Goal: Task Accomplishment & Management: Complete application form

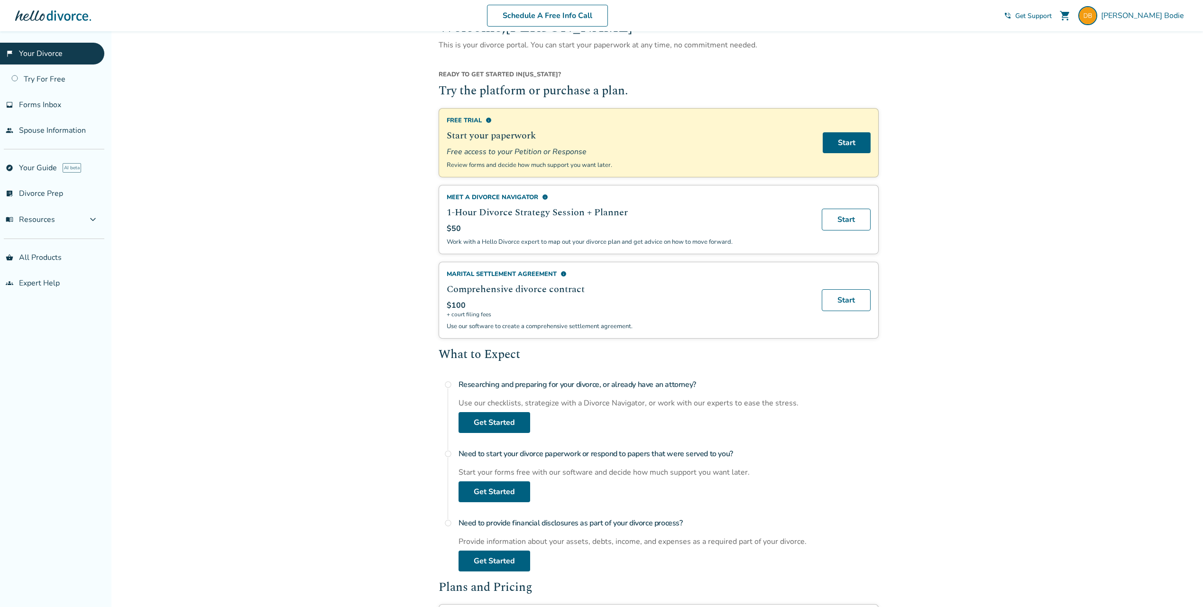
scroll to position [47, 0]
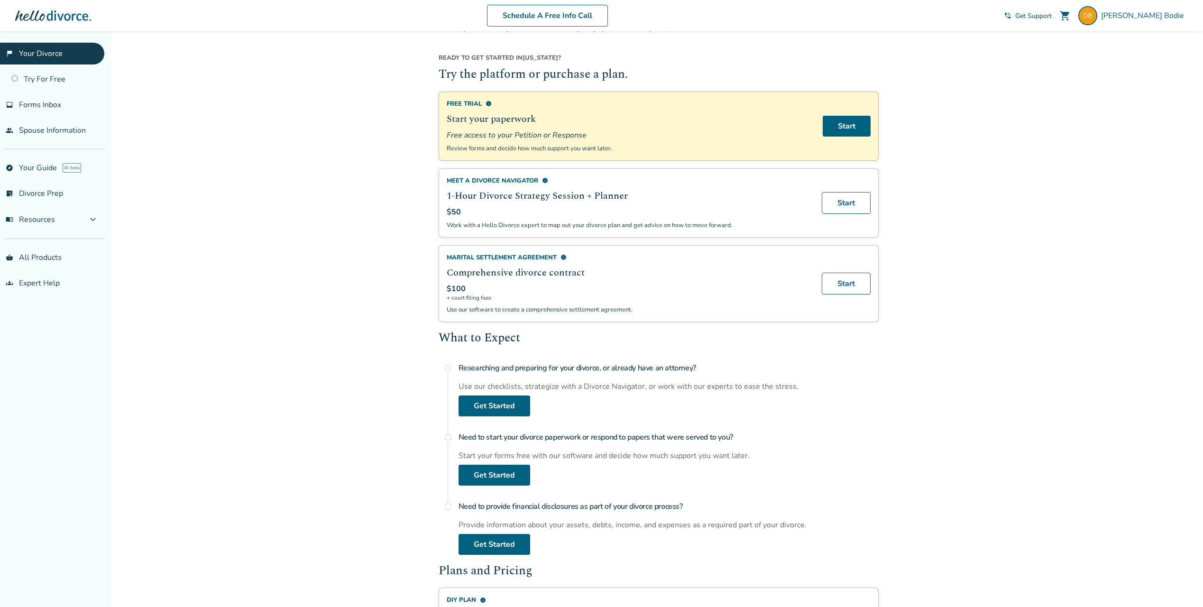
click at [567, 255] on div "Marital Settlement Agreement info" at bounding box center [629, 257] width 364 height 9
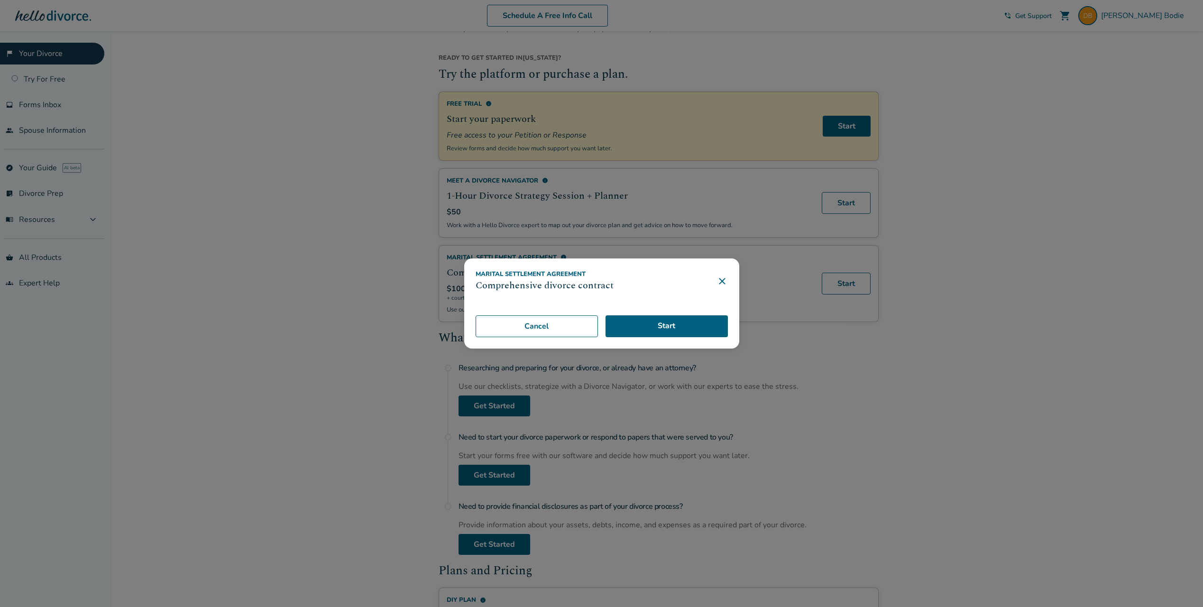
click at [722, 275] on div "Marital Settlement Agreement Comprehensive divorce contract" at bounding box center [602, 281] width 252 height 23
click at [724, 279] on icon at bounding box center [722, 281] width 6 height 6
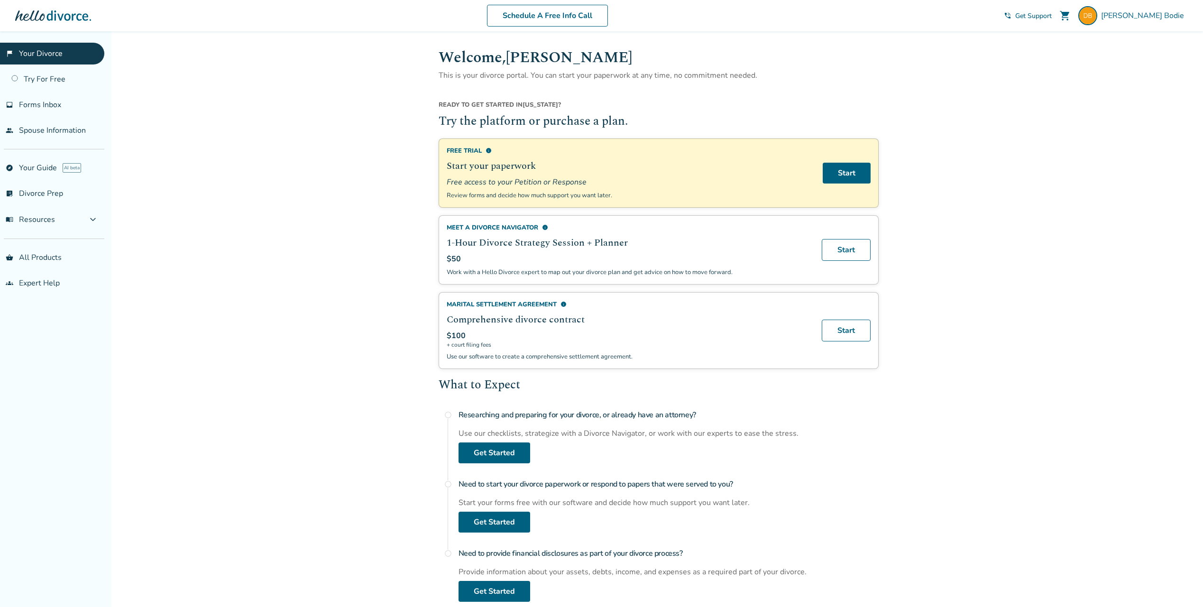
scroll to position [0, 0]
click at [846, 176] on link "Start" at bounding box center [847, 173] width 48 height 21
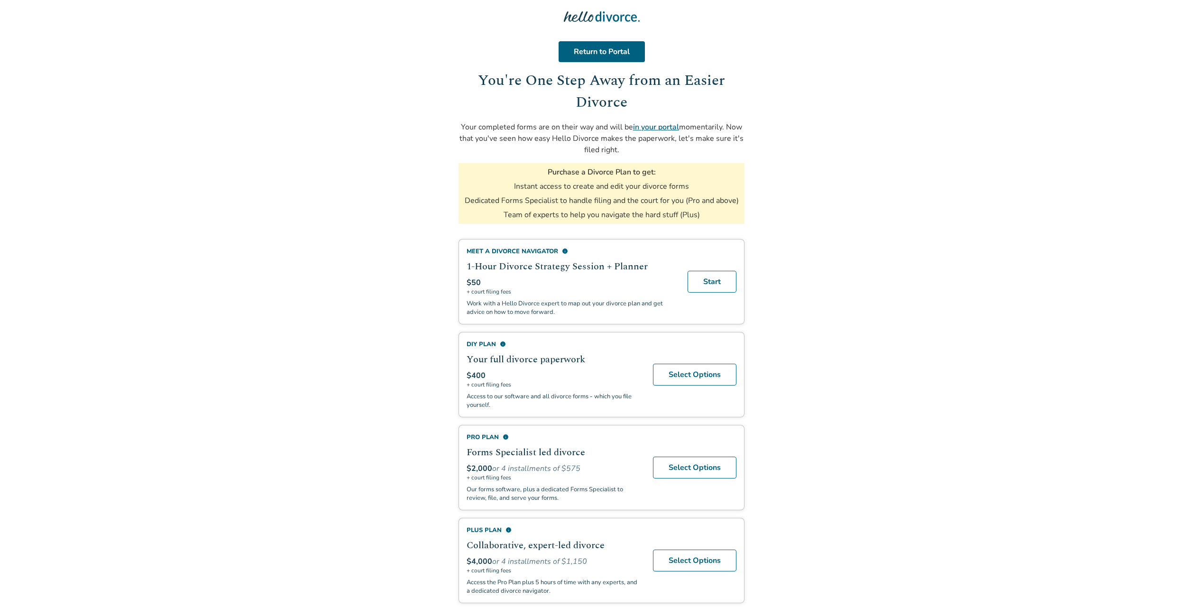
scroll to position [19, 0]
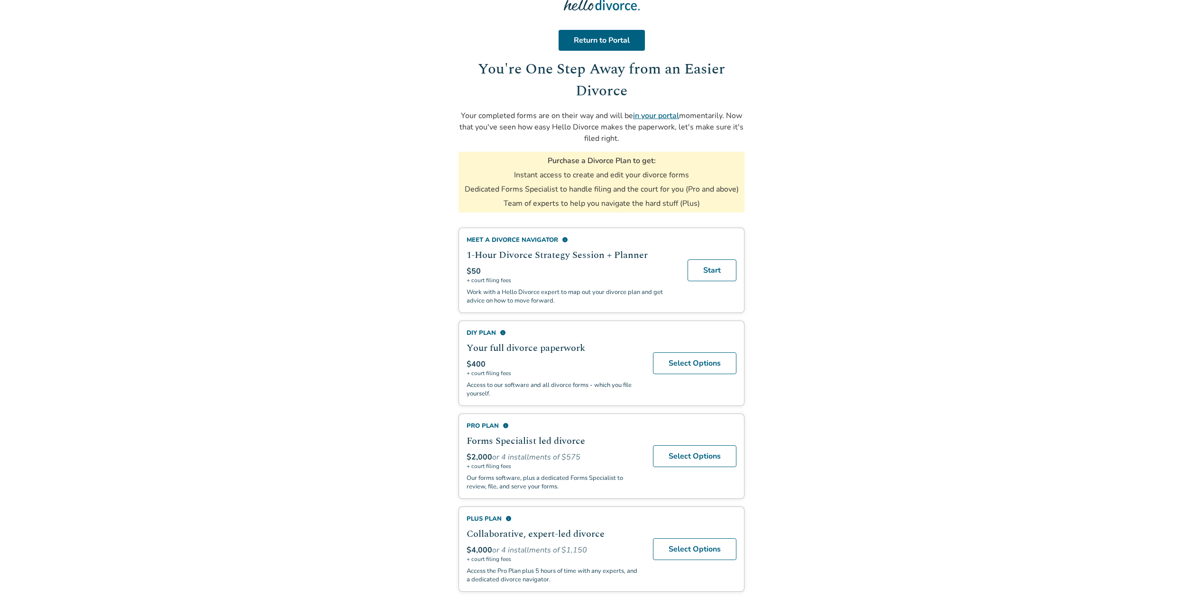
click at [503, 332] on span "info" at bounding box center [503, 333] width 6 height 6
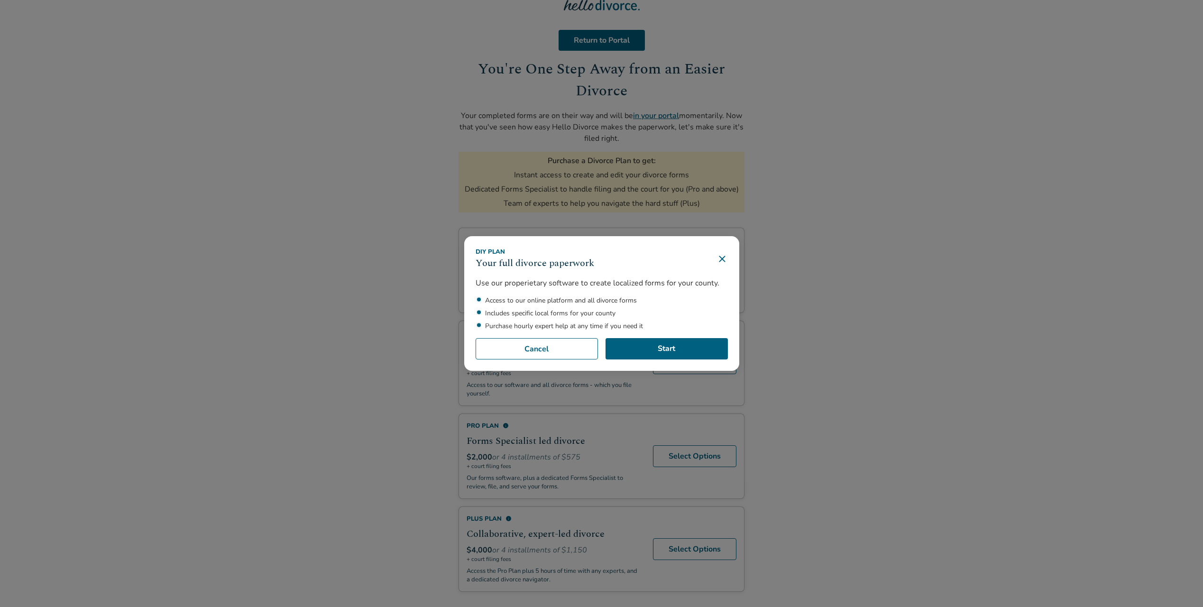
click at [728, 260] on icon at bounding box center [721, 258] width 11 height 11
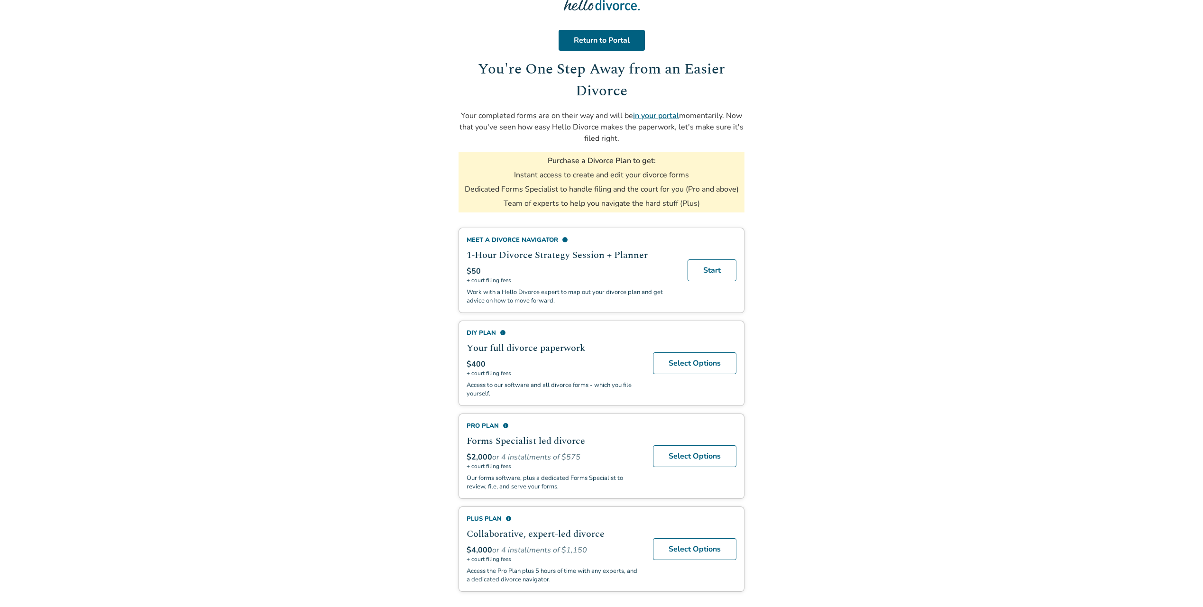
click at [667, 119] on link "in your portal" at bounding box center [656, 115] width 46 height 10
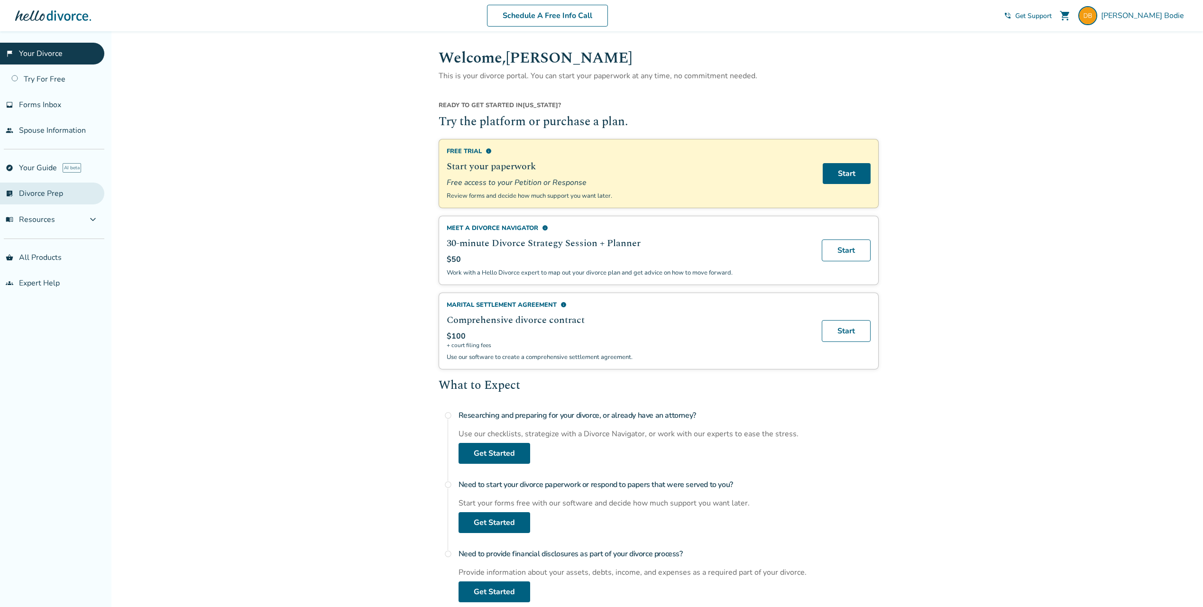
click at [37, 193] on link "list_alt_check Divorce Prep" at bounding box center [52, 194] width 104 height 22
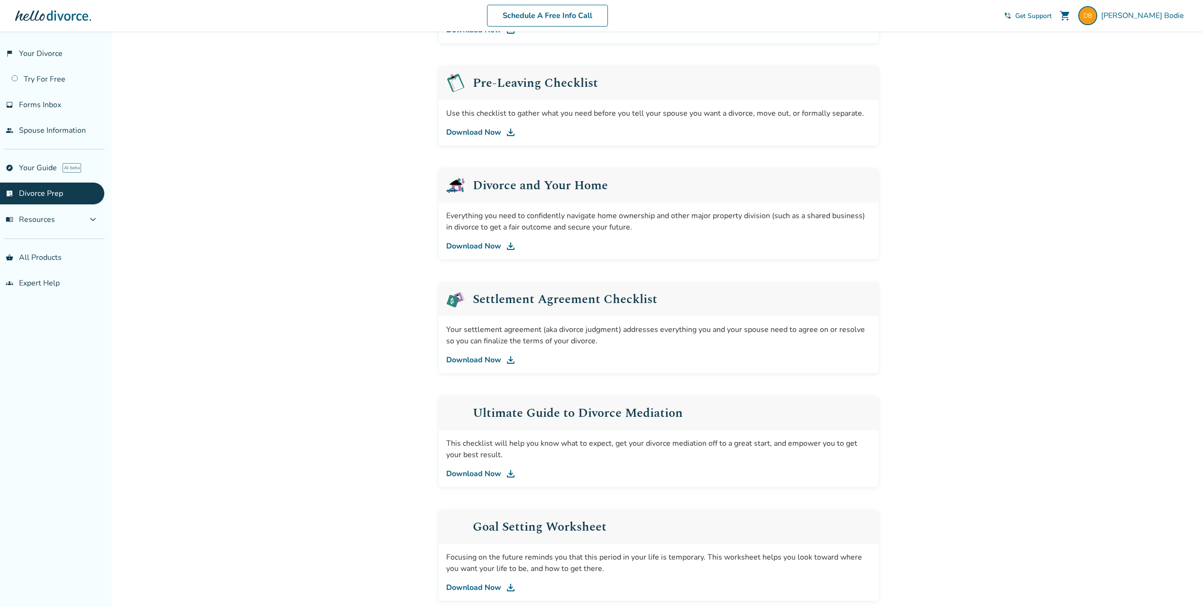
scroll to position [237, 0]
click at [485, 239] on link "Download Now" at bounding box center [658, 243] width 425 height 11
drag, startPoint x: 511, startPoint y: 243, endPoint x: 684, endPoint y: 179, distance: 184.2
click at [373, 254] on div "Added to cart Support for every stage of your divorce. We know divorce can be o…" at bounding box center [601, 242] width 1203 height 897
click at [932, 48] on div "Added to cart Support for every stage of your divorce. We know divorce can be o…" at bounding box center [601, 242] width 1203 height 897
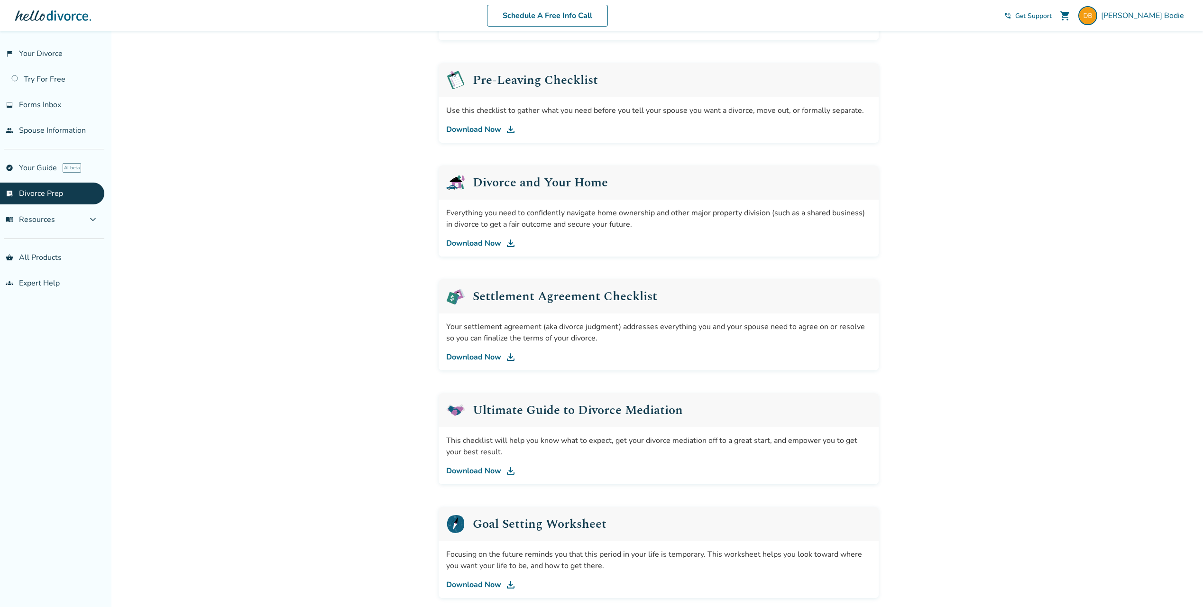
click at [510, 248] on img at bounding box center [510, 243] width 11 height 11
click at [52, 110] on link "inbox Forms Inbox" at bounding box center [52, 105] width 104 height 22
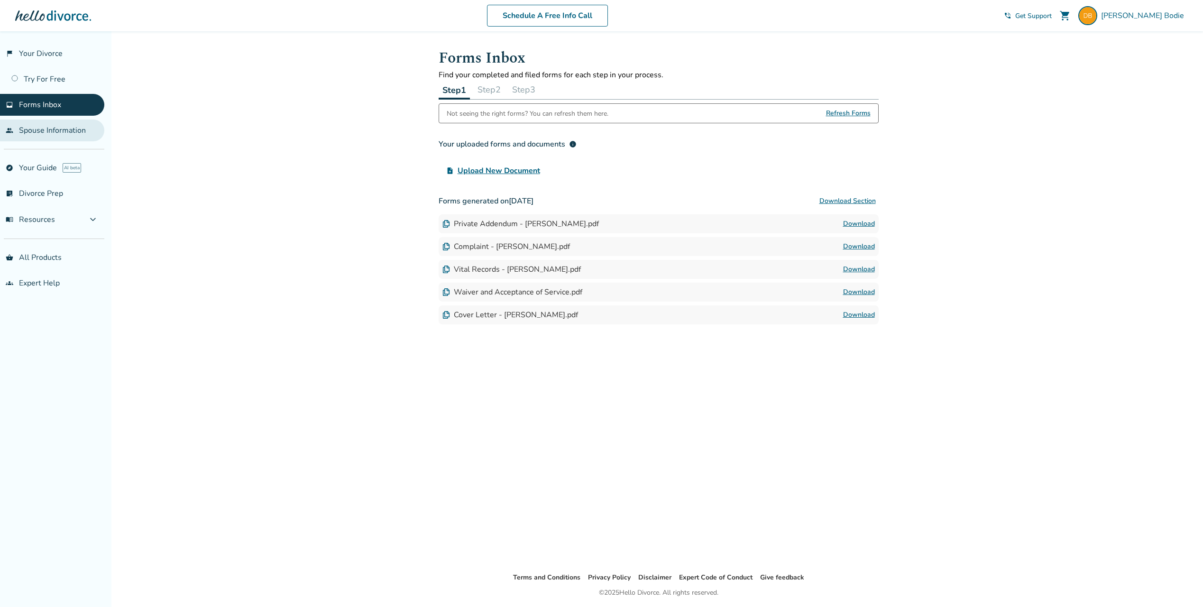
click at [28, 136] on link "people Spouse Information" at bounding box center [52, 130] width 104 height 22
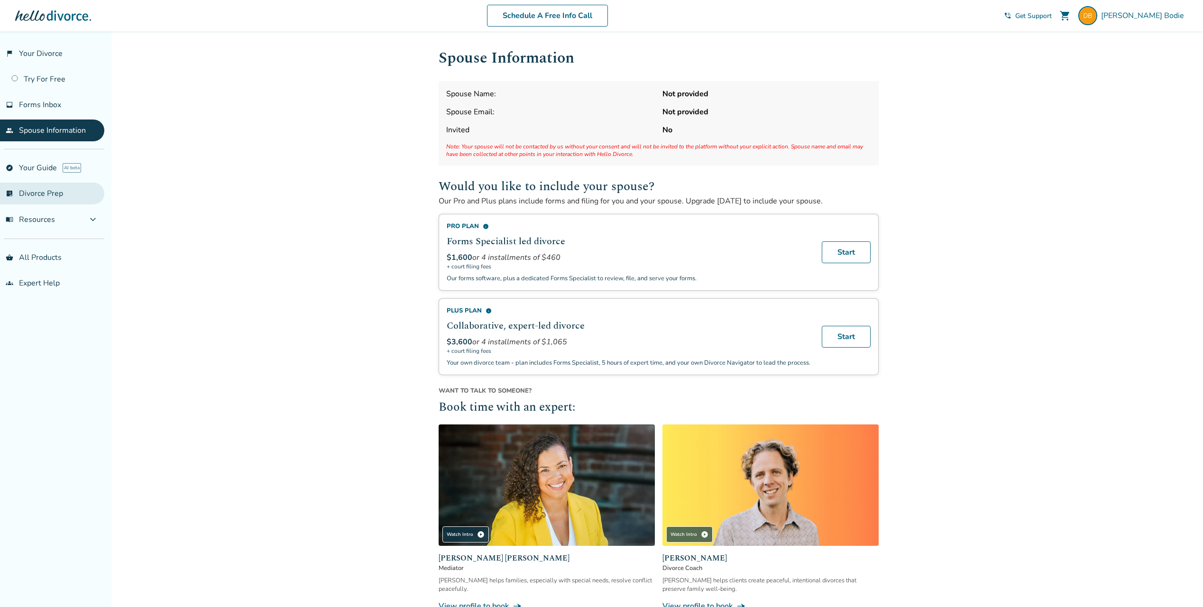
click at [55, 193] on link "list_alt_check Divorce Prep" at bounding box center [52, 194] width 104 height 22
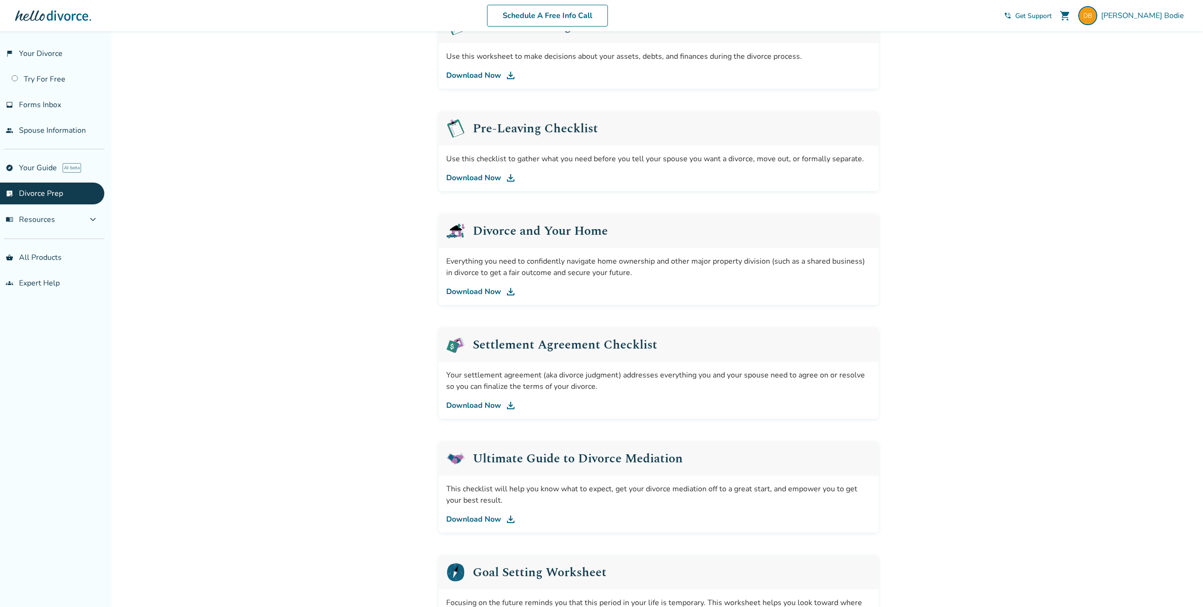
scroll to position [190, 0]
click at [49, 52] on link "flag_2 Your Divorce" at bounding box center [52, 54] width 104 height 22
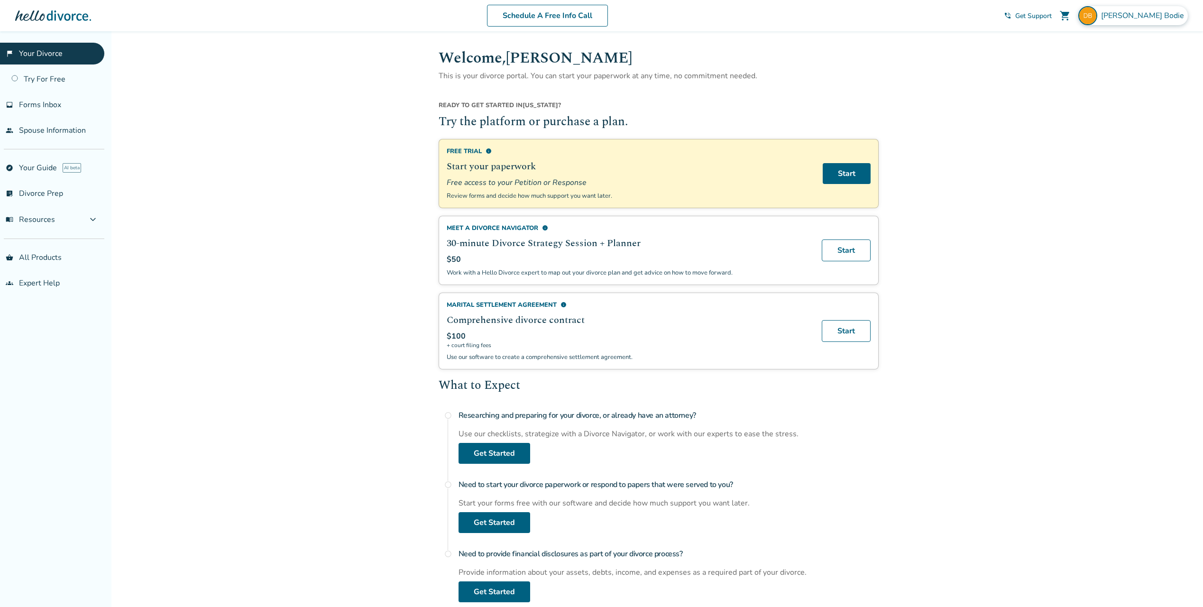
click at [1097, 11] on img at bounding box center [1087, 15] width 19 height 19
click at [1085, 95] on link "Orders" at bounding box center [1088, 104] width 24 height 18
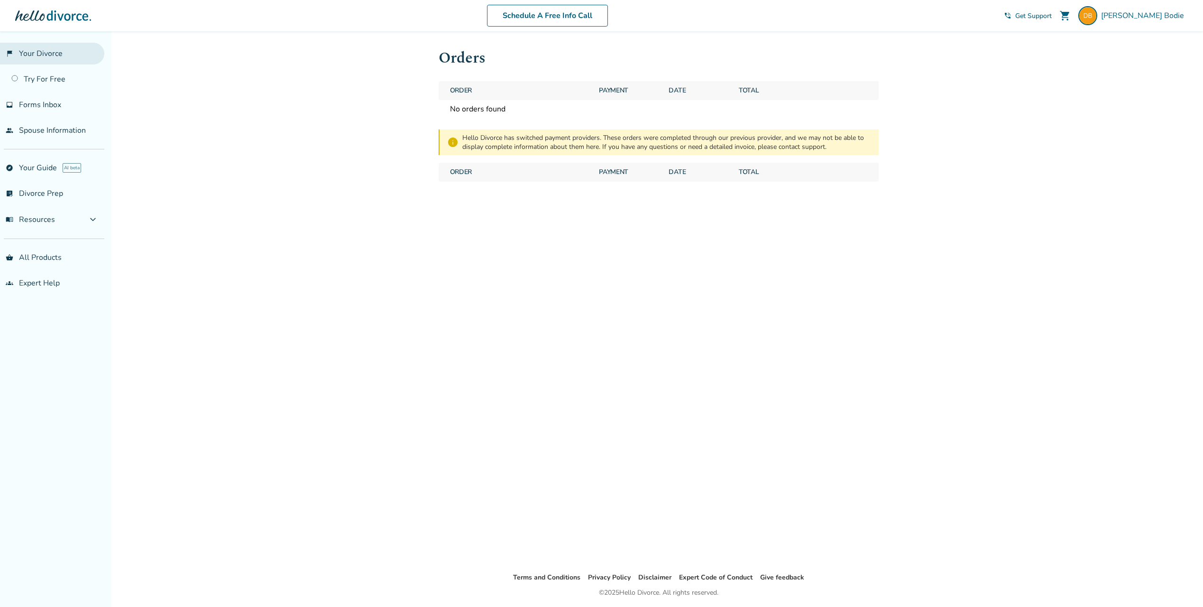
click at [48, 61] on link "flag_2 Your Divorce" at bounding box center [52, 54] width 104 height 22
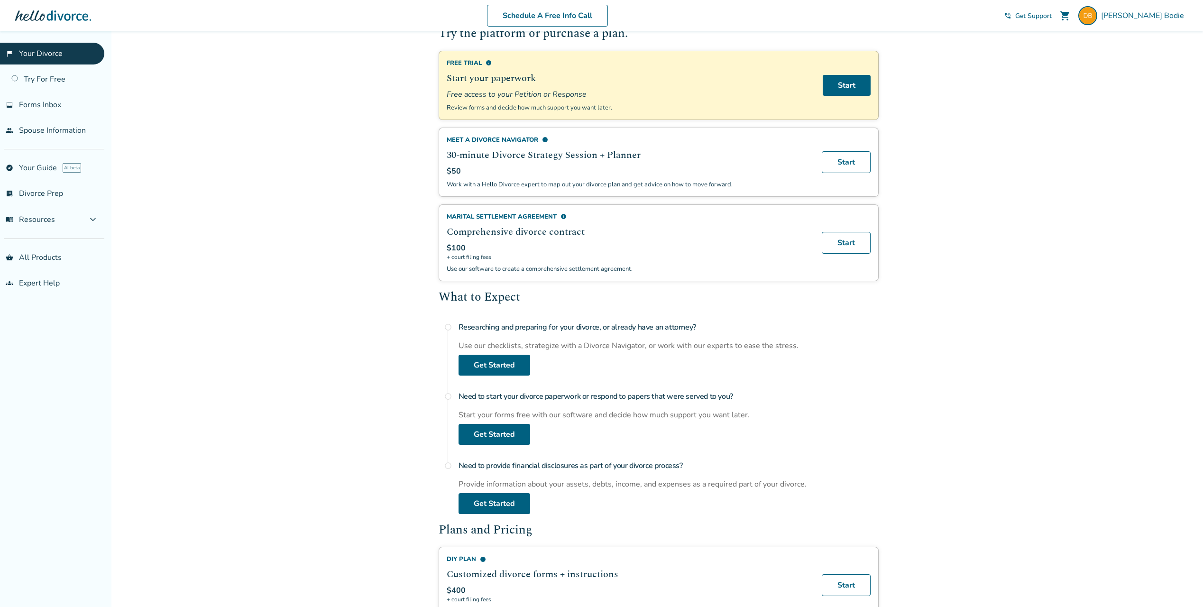
scroll to position [95, 0]
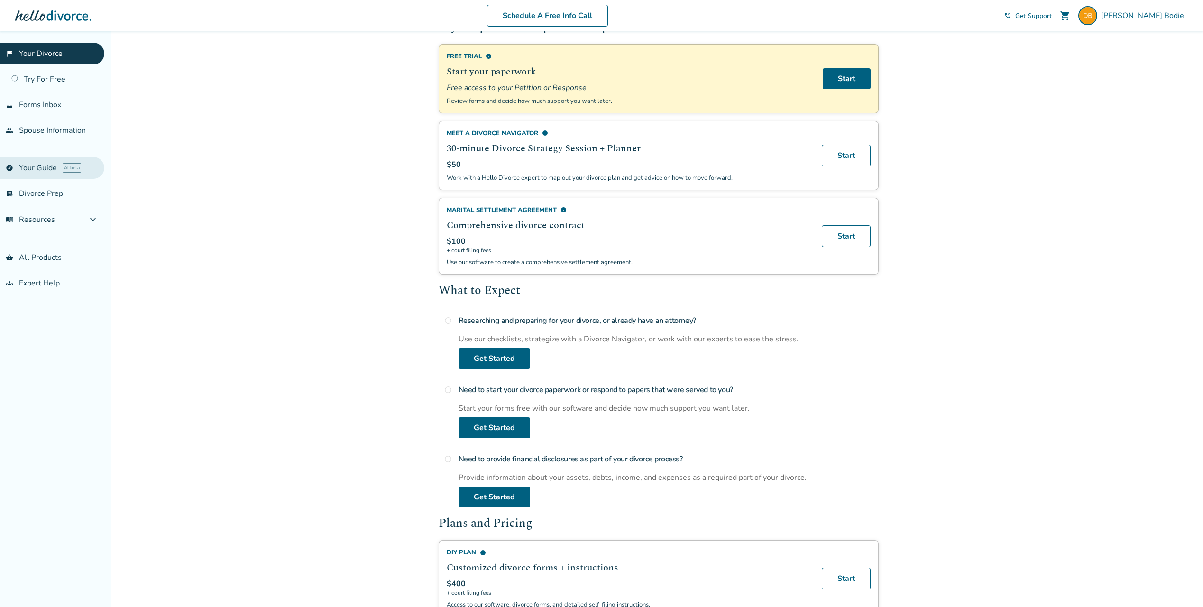
click at [60, 171] on link "explore Your Guide AI beta" at bounding box center [52, 168] width 104 height 22
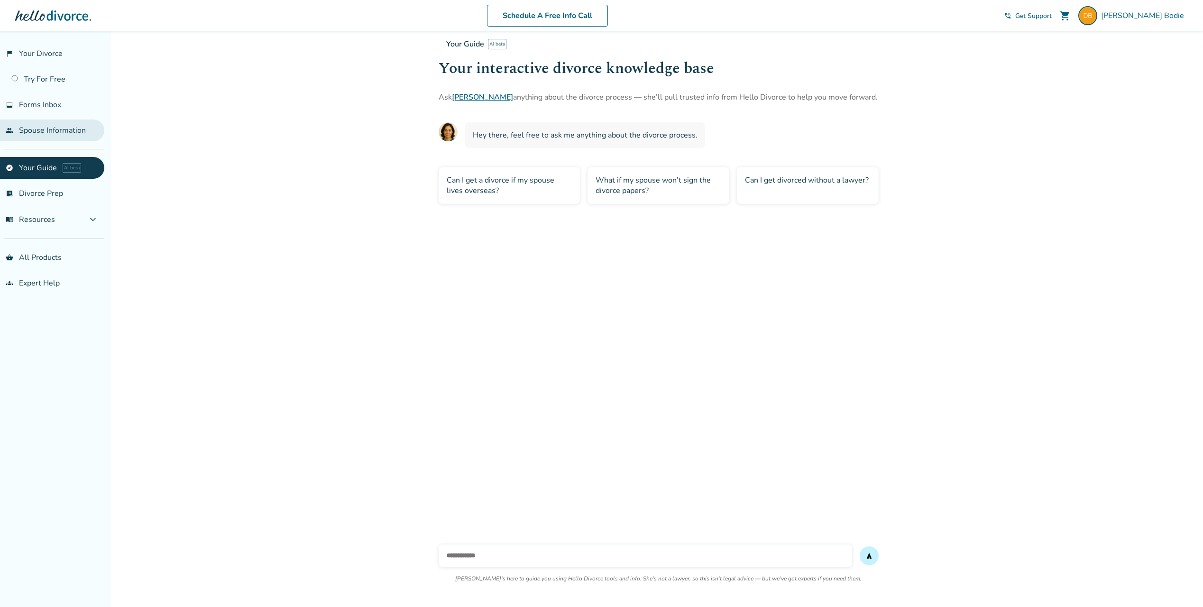
click at [57, 134] on link "people Spouse Information" at bounding box center [52, 130] width 104 height 22
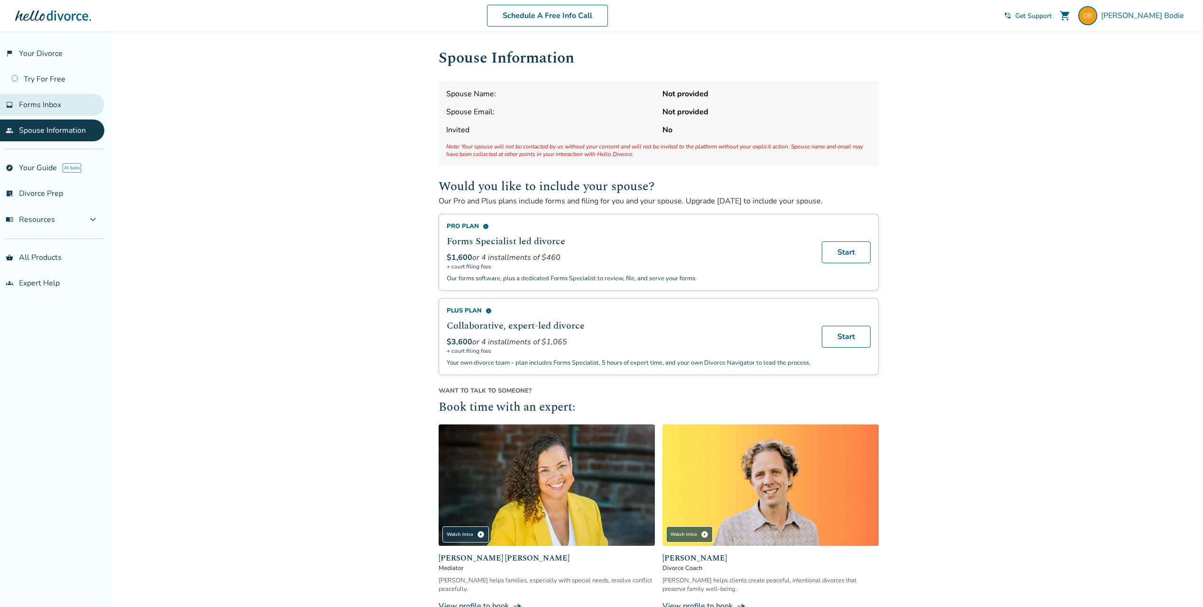
click at [55, 111] on link "inbox Forms Inbox" at bounding box center [52, 105] width 104 height 22
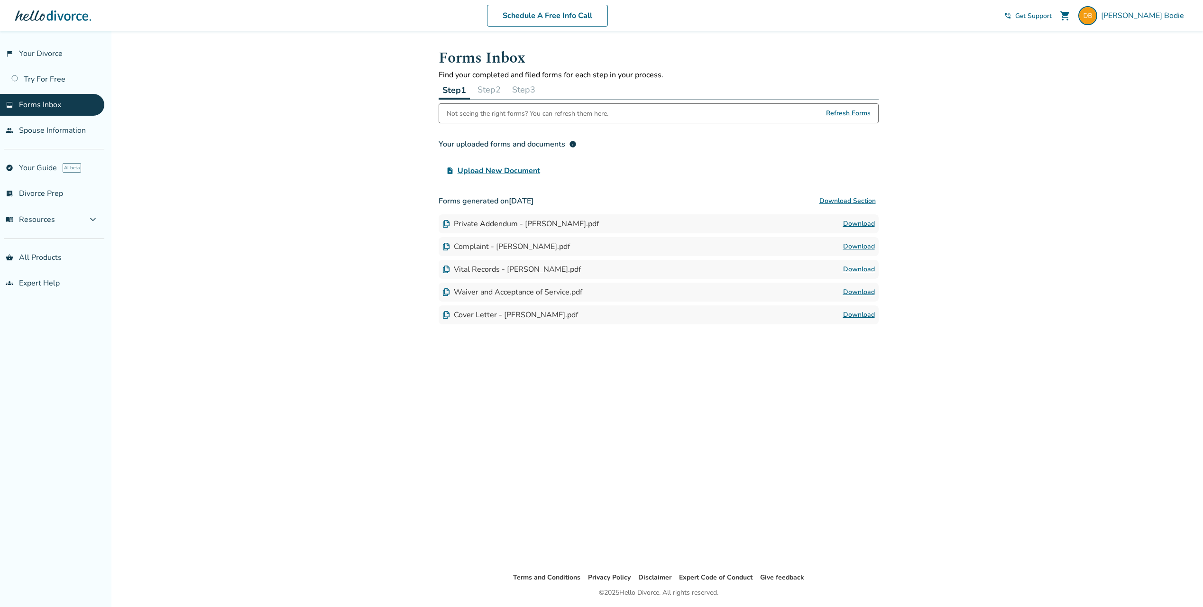
click at [547, 226] on div "Private Addendum - [PERSON_NAME].pdf" at bounding box center [520, 224] width 156 height 10
click at [443, 225] on img at bounding box center [446, 224] width 8 height 8
click at [848, 222] on link "Download" at bounding box center [859, 223] width 32 height 11
click at [849, 245] on link "Download" at bounding box center [859, 246] width 32 height 11
click at [866, 268] on link "Download" at bounding box center [859, 269] width 32 height 11
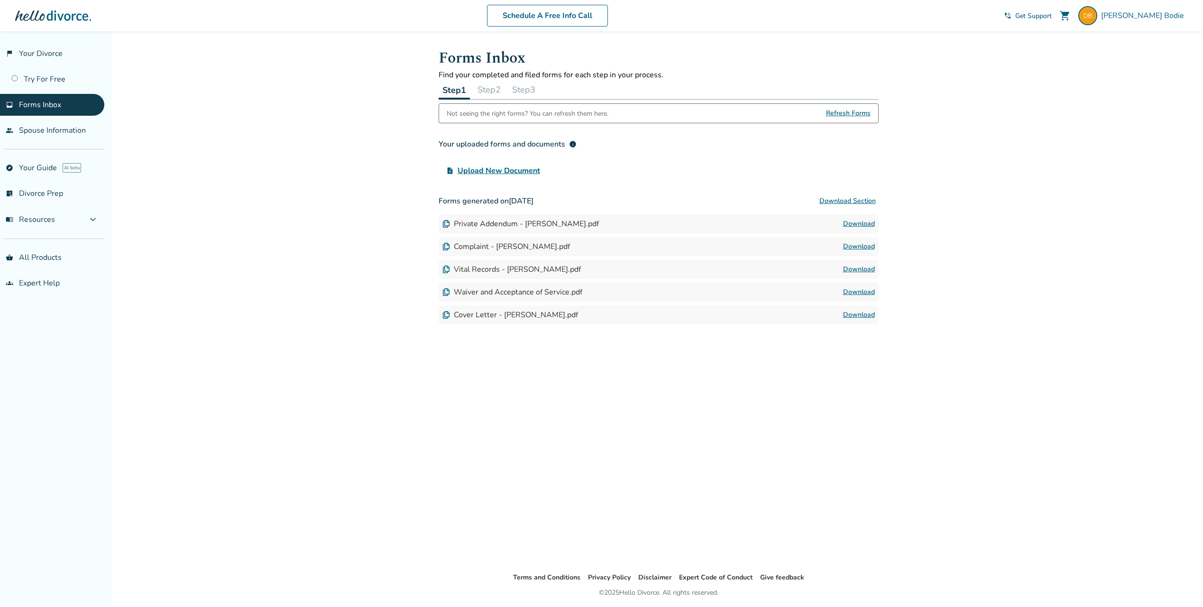
click at [849, 290] on link "Download" at bounding box center [859, 291] width 32 height 11
click at [847, 316] on link "Download" at bounding box center [859, 314] width 32 height 11
click at [496, 92] on button "Step 2" at bounding box center [489, 89] width 31 height 19
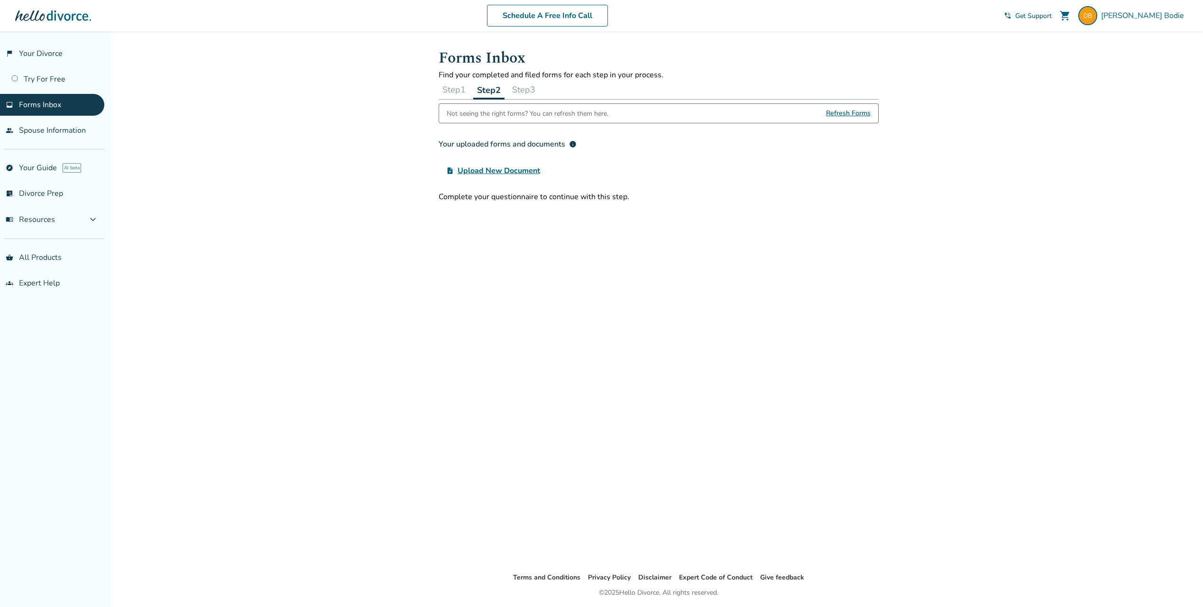
click at [453, 89] on button "Step 1" at bounding box center [454, 89] width 31 height 19
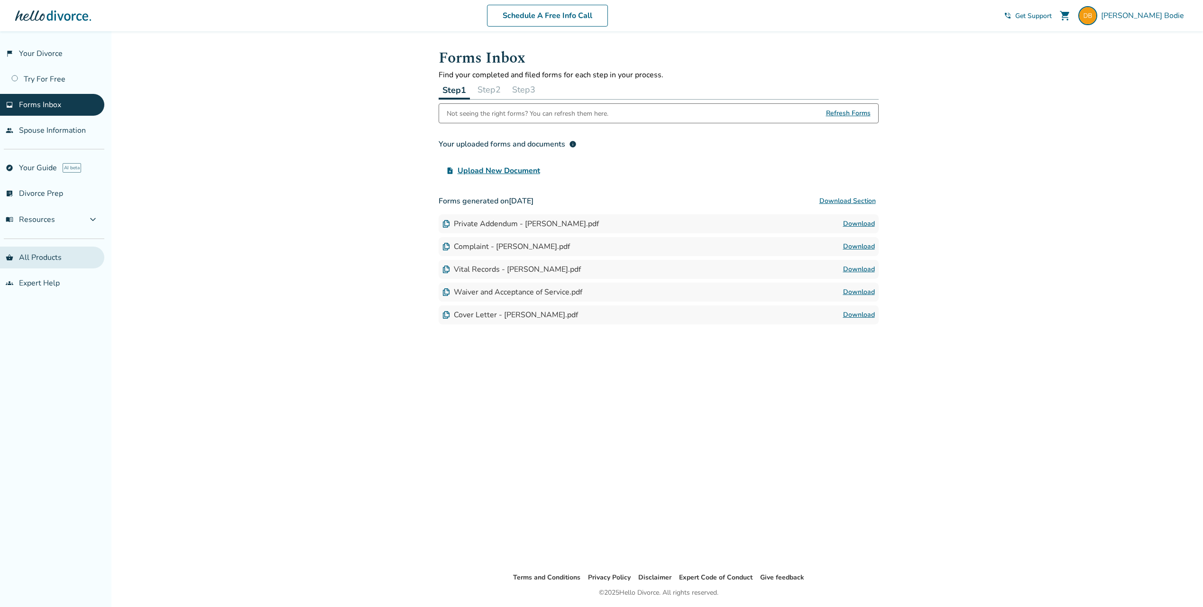
click at [37, 250] on link "shopping_basket All Products" at bounding box center [52, 258] width 104 height 22
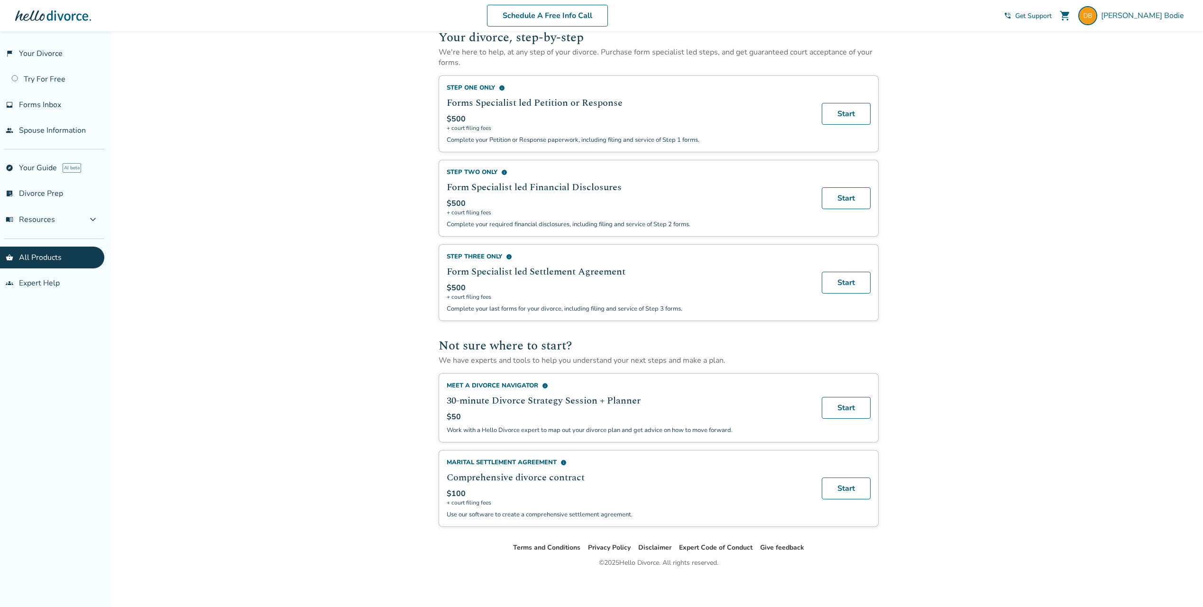
scroll to position [342, 0]
click at [566, 463] on span "info" at bounding box center [563, 461] width 6 height 6
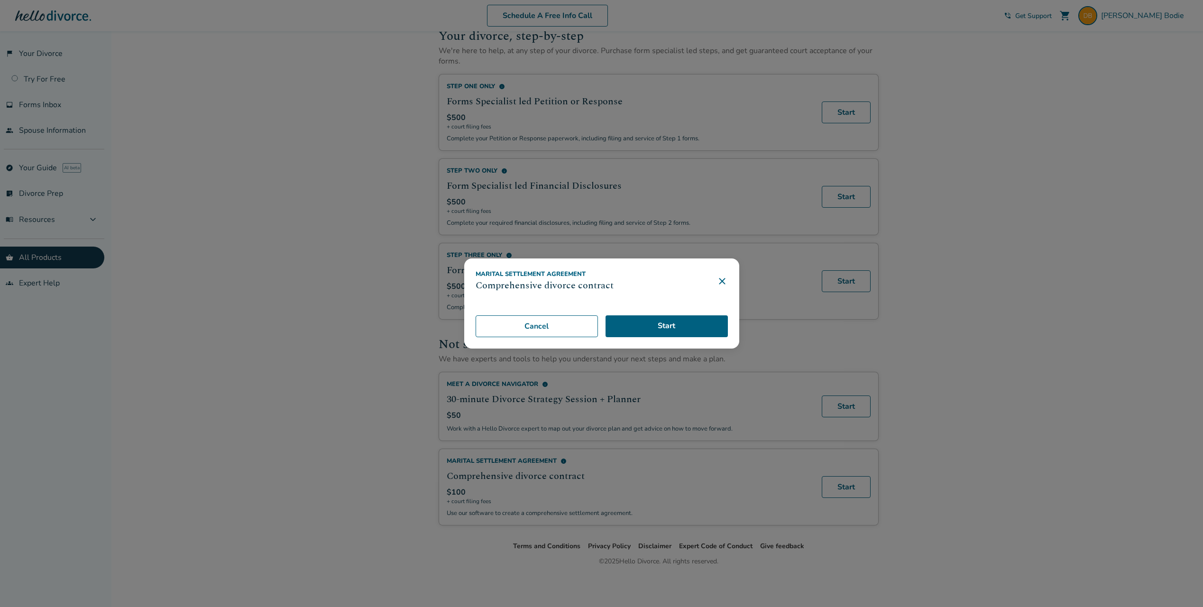
click at [725, 281] on icon at bounding box center [722, 281] width 6 height 6
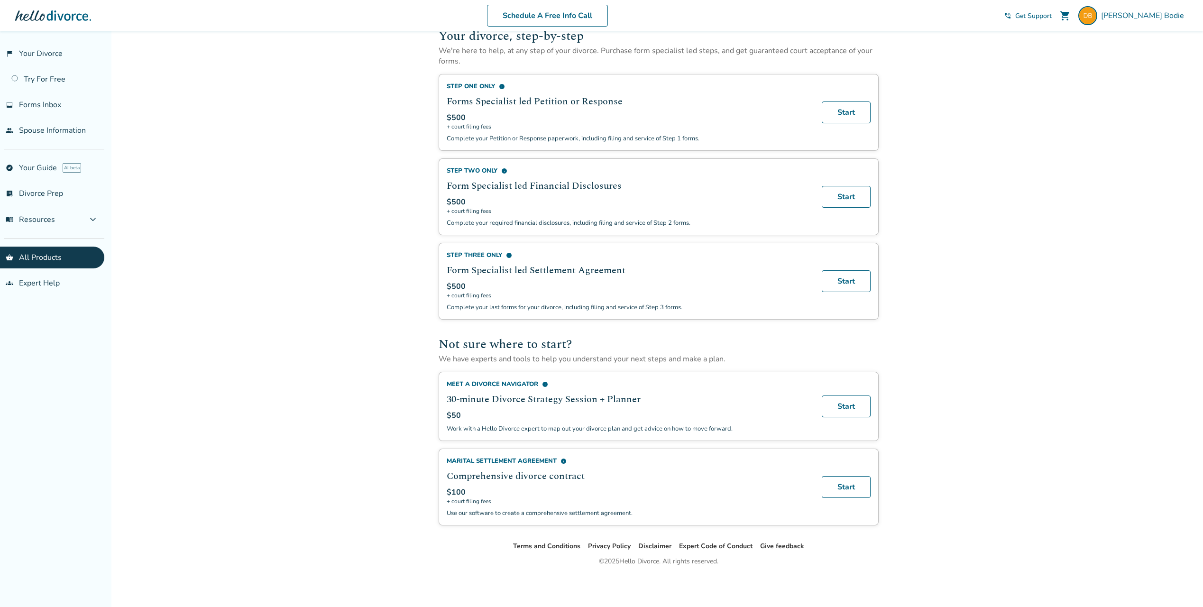
click at [562, 464] on span "info" at bounding box center [563, 461] width 6 height 6
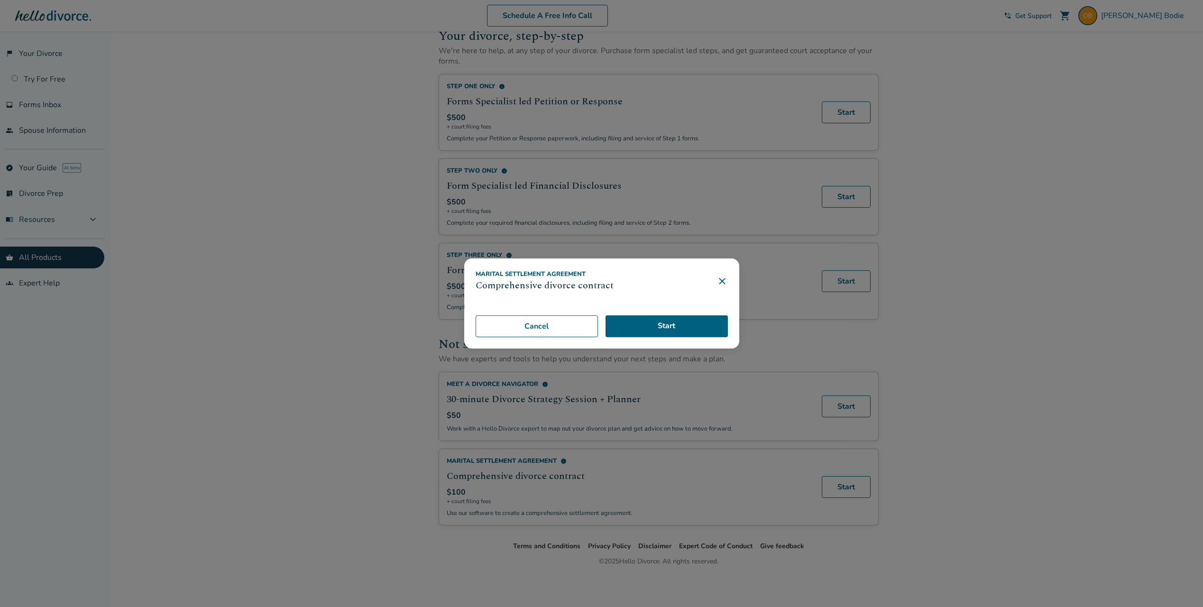
click at [728, 278] on icon at bounding box center [721, 280] width 11 height 11
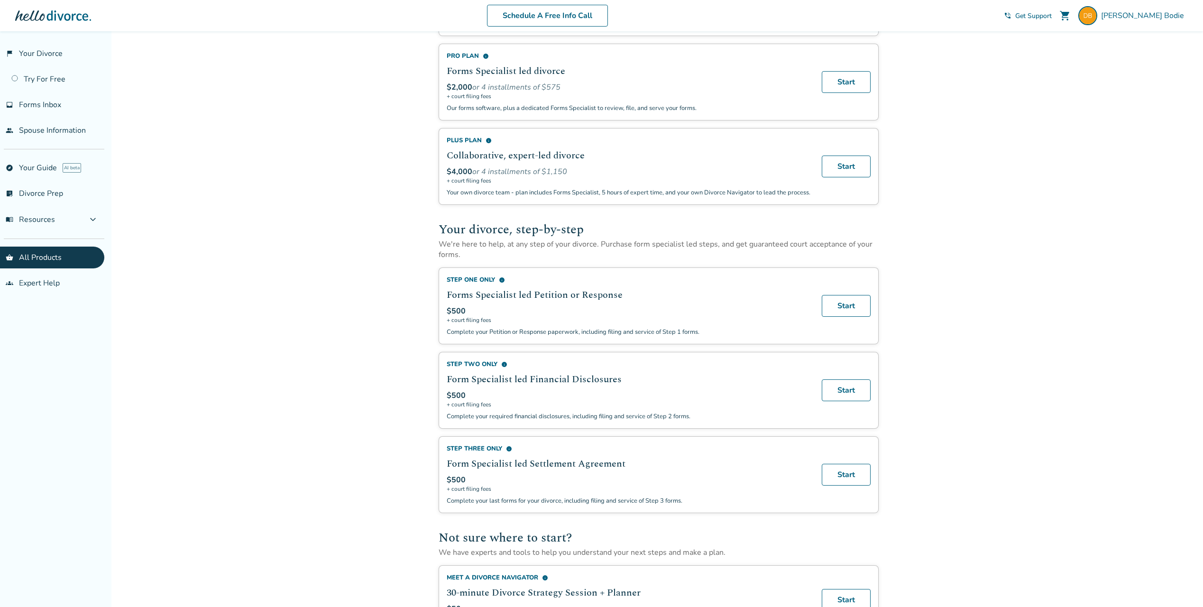
scroll to position [0, 0]
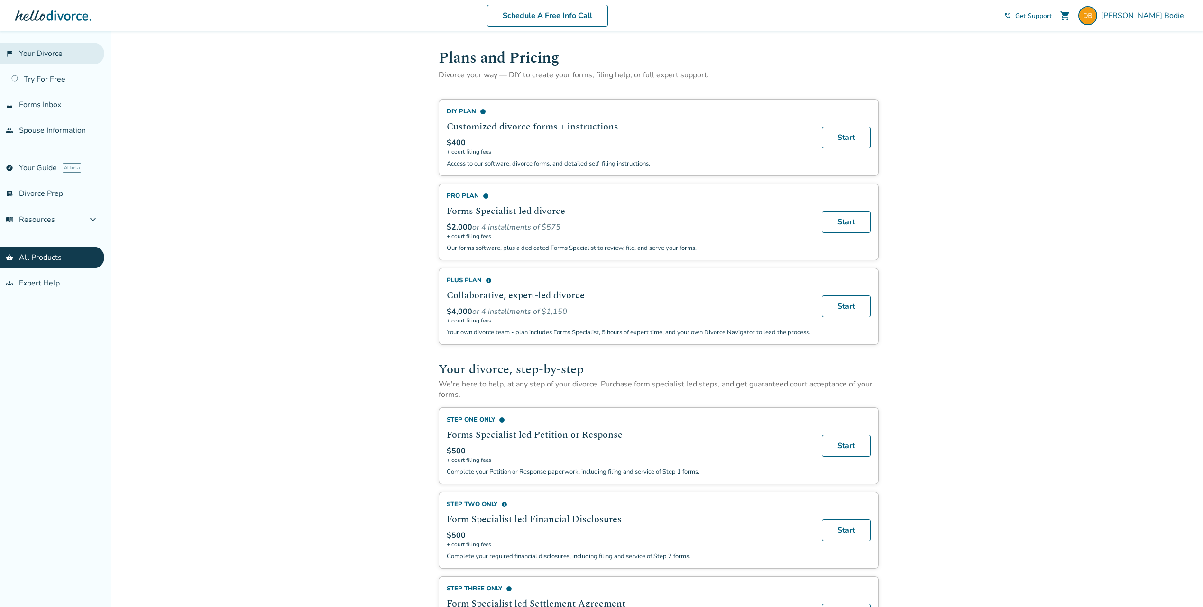
click at [45, 55] on link "flag_2 Your Divorce" at bounding box center [52, 54] width 104 height 22
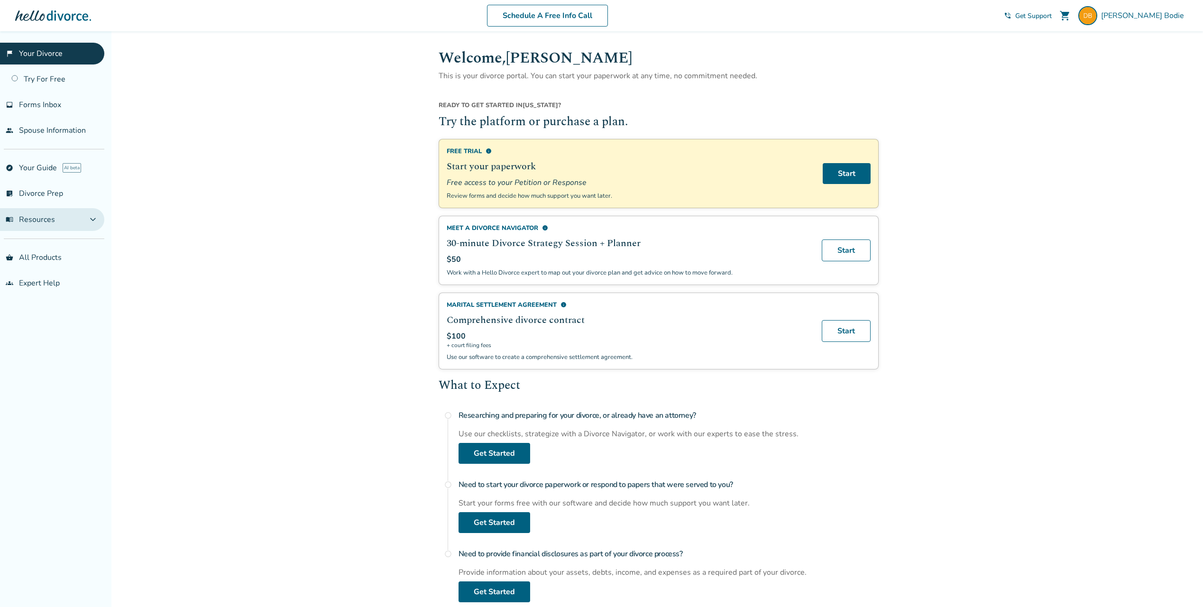
click at [93, 225] on span "expand_more" at bounding box center [92, 219] width 11 height 11
click at [85, 222] on button "menu_book Resources expand_less" at bounding box center [52, 219] width 104 height 23
click at [487, 149] on span "info" at bounding box center [489, 151] width 6 height 6
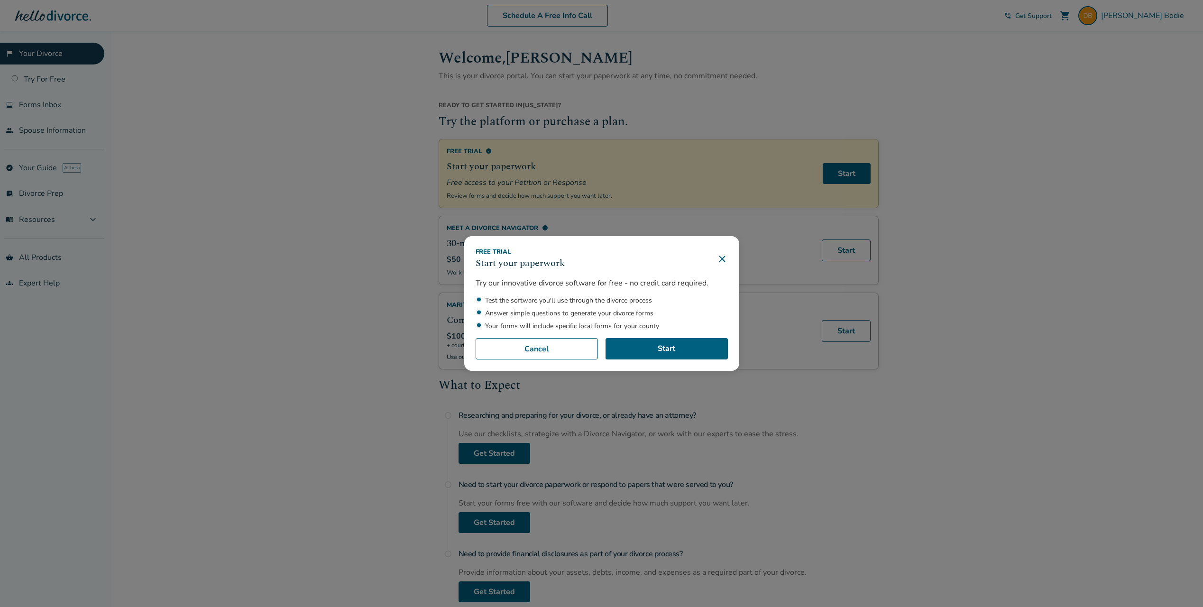
click at [728, 256] on icon at bounding box center [721, 258] width 11 height 11
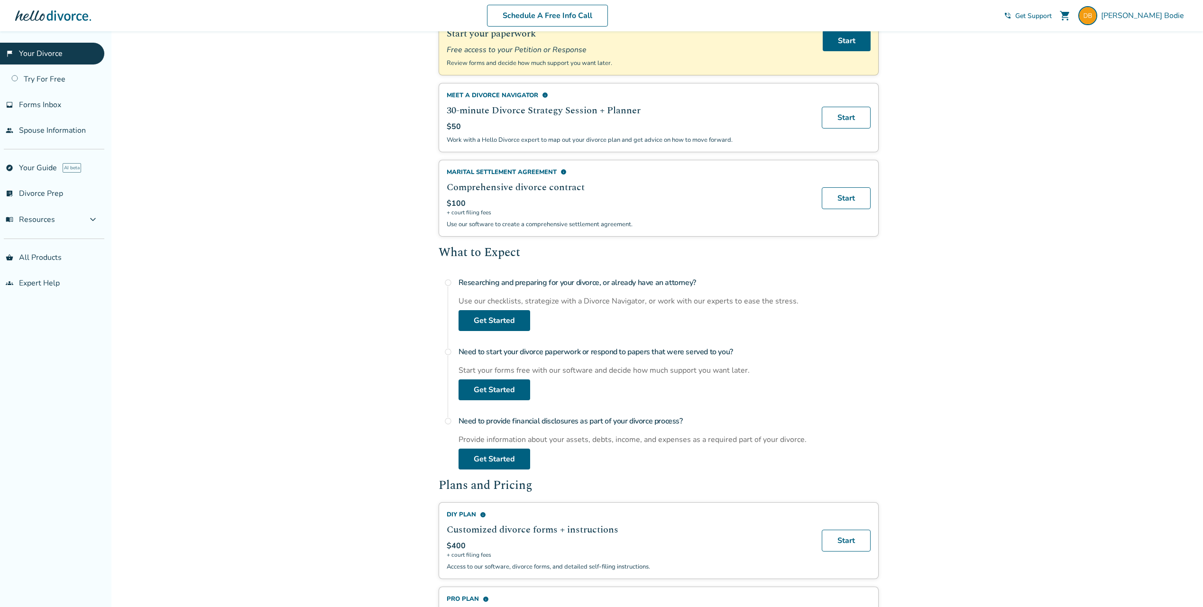
scroll to position [142, 0]
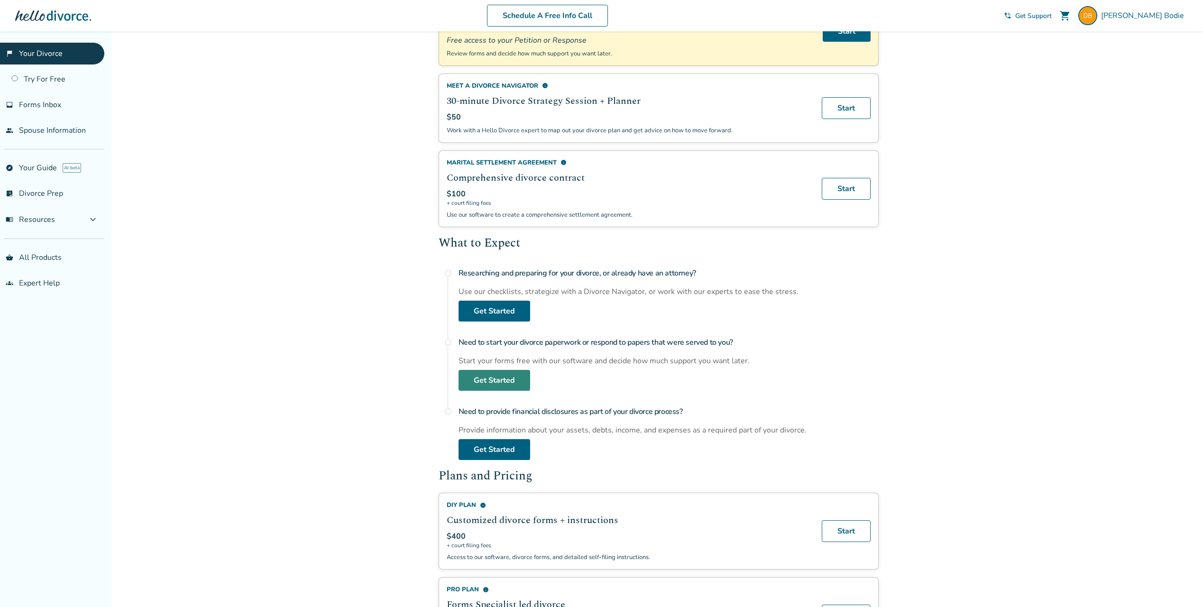
click at [513, 384] on link "Get Started" at bounding box center [495, 380] width 72 height 21
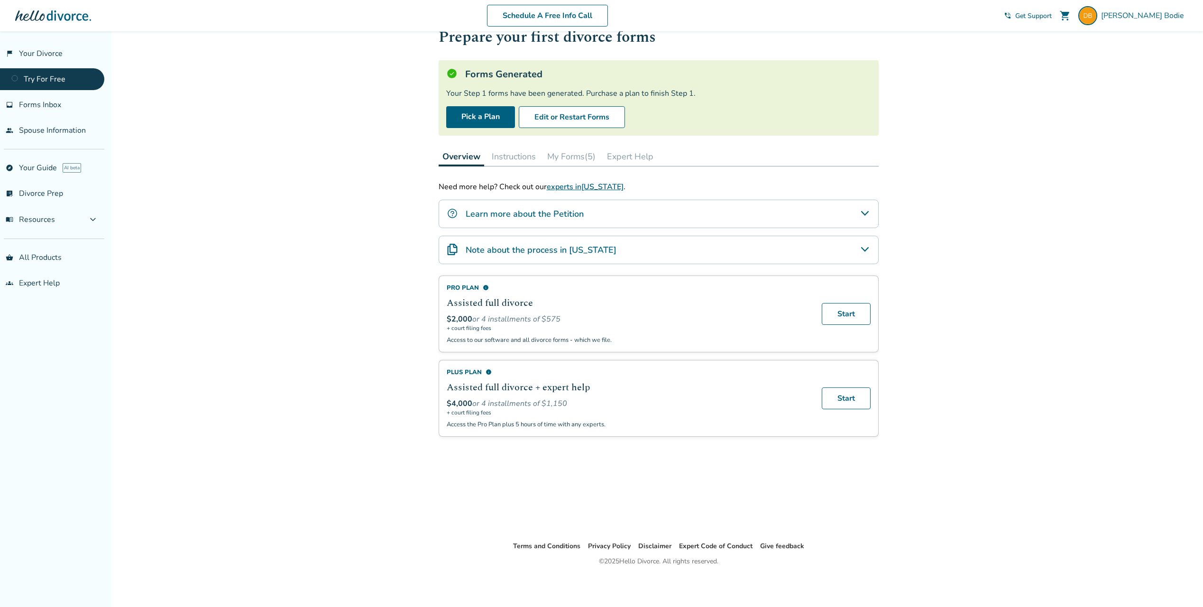
click at [863, 249] on icon "Note about the process in Virginia" at bounding box center [865, 249] width 8 height 5
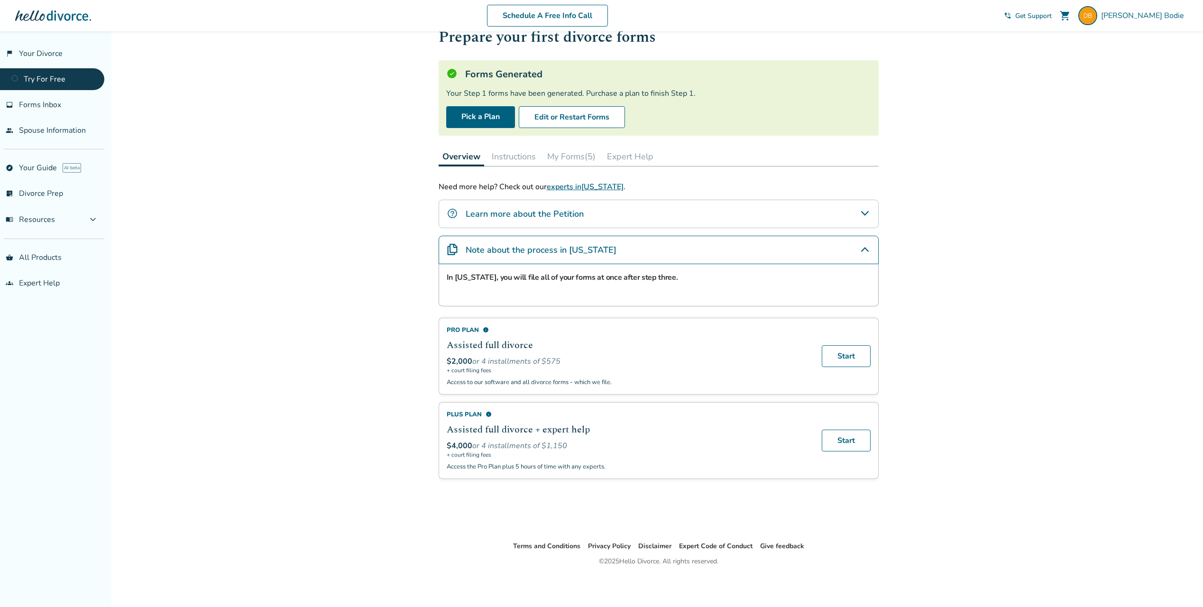
click at [863, 249] on icon "Note about the process in Virginia" at bounding box center [864, 249] width 11 height 11
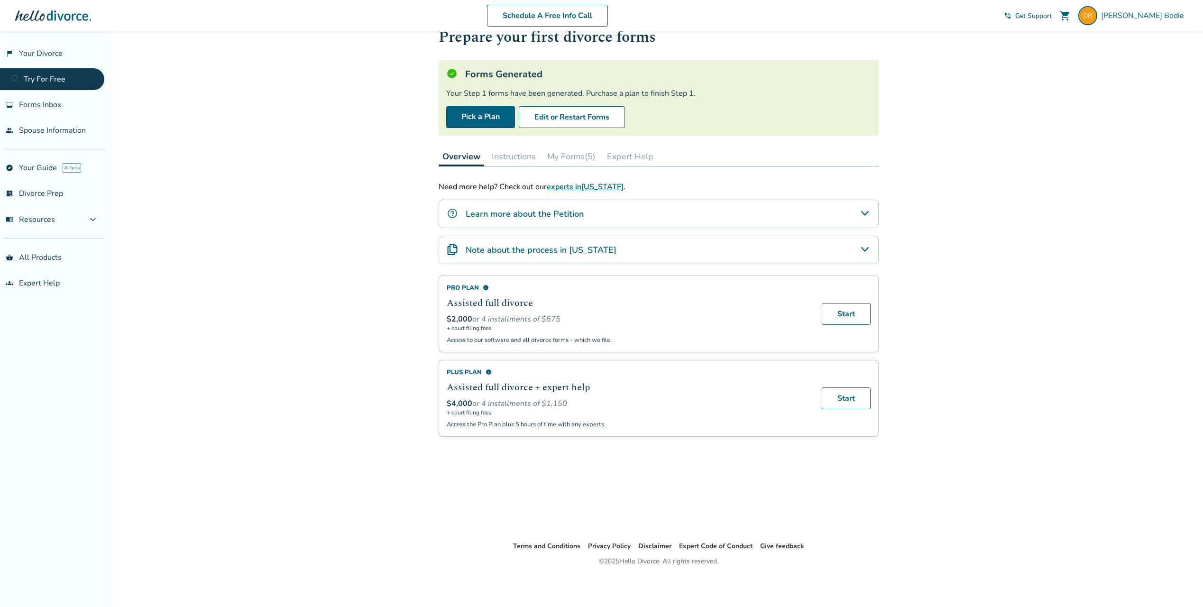
click at [517, 157] on button "Instructions" at bounding box center [514, 156] width 52 height 19
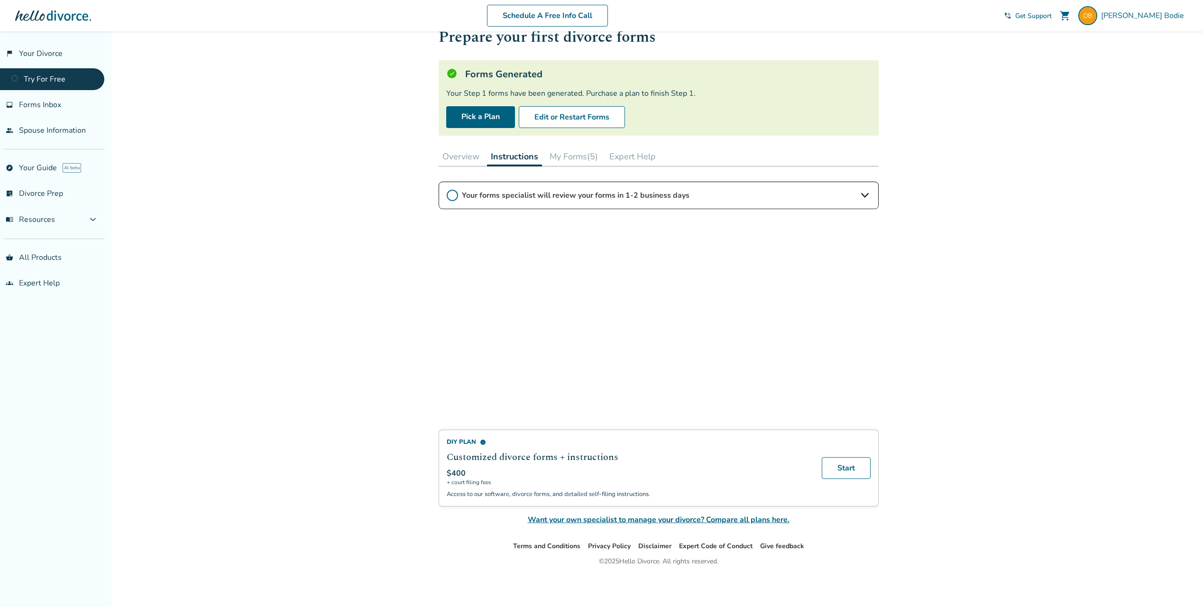
click at [1081, 339] on div "Added to cart Step 0 1 Prepare your first divorce forms Forms Generated Your St…" at bounding box center [601, 303] width 1203 height 607
